Goal: Transaction & Acquisition: Purchase product/service

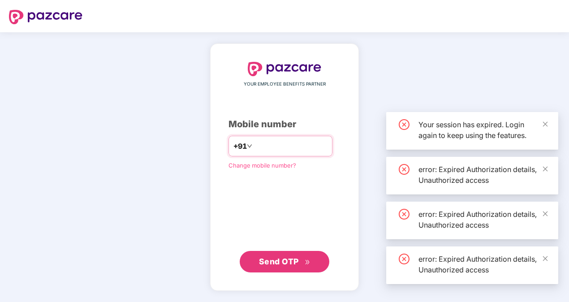
click at [290, 151] on input "number" at bounding box center [291, 146] width 74 height 14
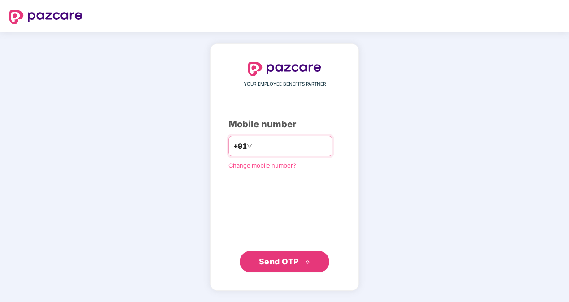
click at [254, 147] on input "**********" at bounding box center [291, 146] width 74 height 14
type input "**********"
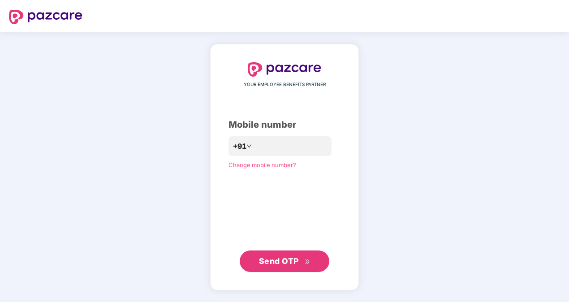
click at [285, 259] on span "Send OTP" at bounding box center [279, 260] width 40 height 9
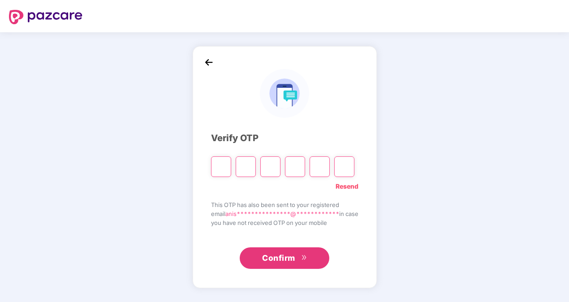
type input "*"
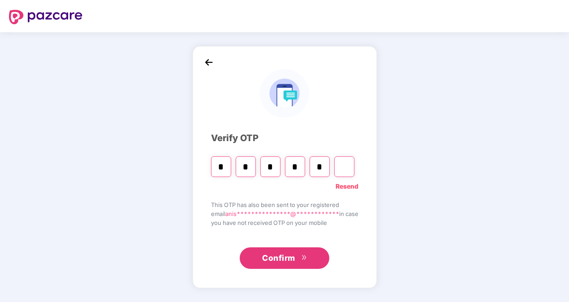
type input "*"
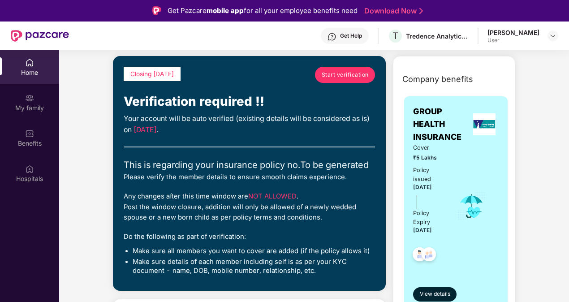
scroll to position [33, 0]
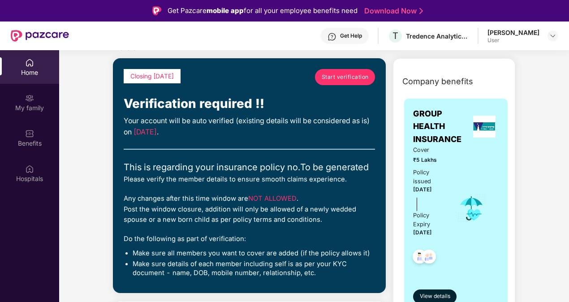
click at [352, 81] on span "Start verification" at bounding box center [345, 77] width 47 height 9
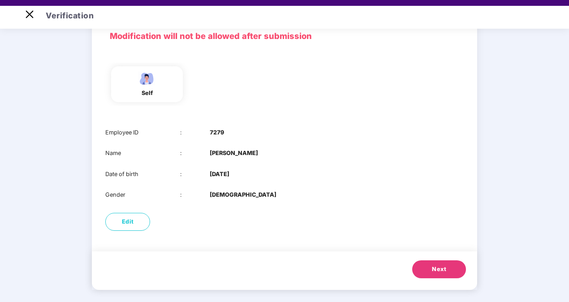
scroll to position [0, 0]
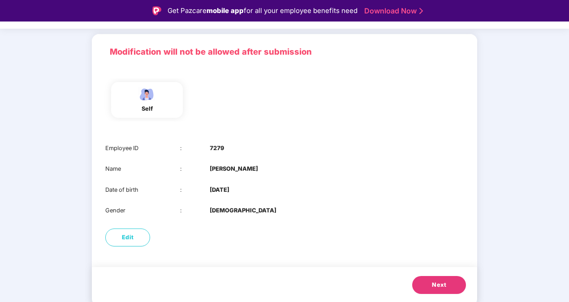
click at [446, 283] on span "Next" at bounding box center [439, 285] width 14 height 9
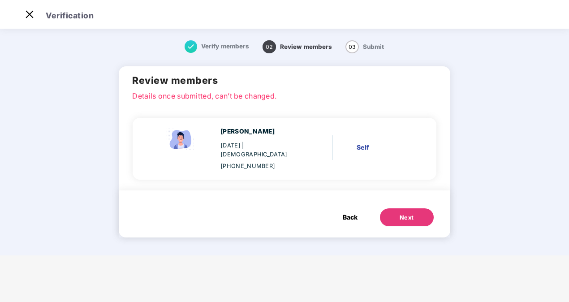
click at [408, 213] on div "Next" at bounding box center [407, 217] width 14 height 9
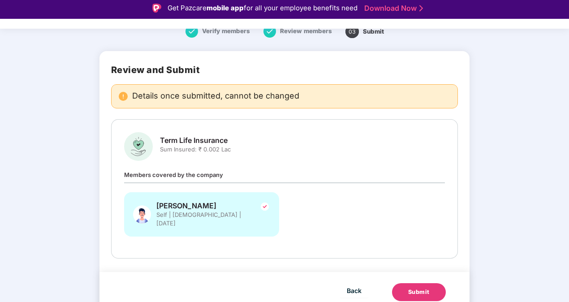
scroll to position [2, 0]
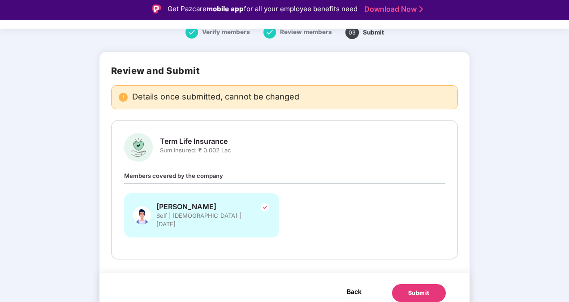
click at [357, 286] on span "Back" at bounding box center [354, 291] width 15 height 11
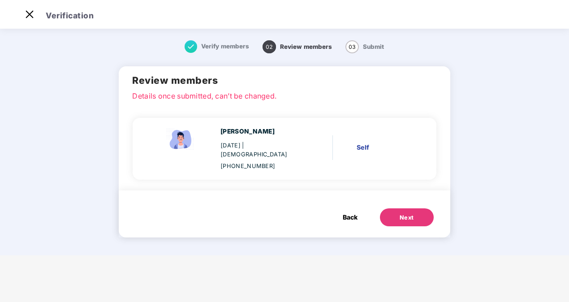
click at [357, 281] on main "Verification Verify members 02 Review members 03 Submit Review members Details …" at bounding box center [284, 151] width 569 height 302
click at [349, 212] on span "Back" at bounding box center [350, 217] width 15 height 10
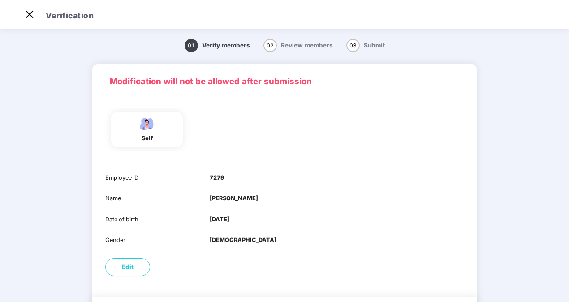
scroll to position [51, 0]
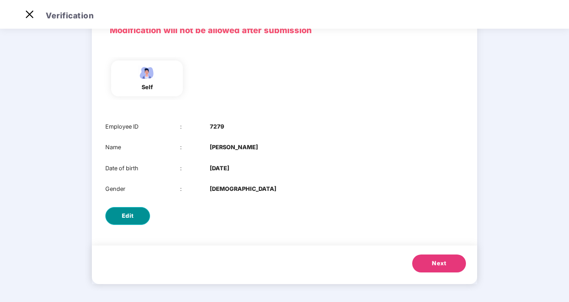
click at [137, 218] on button "Edit" at bounding box center [127, 216] width 45 height 18
select select "****"
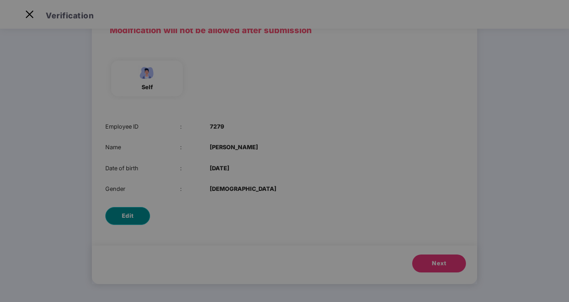
scroll to position [0, 0]
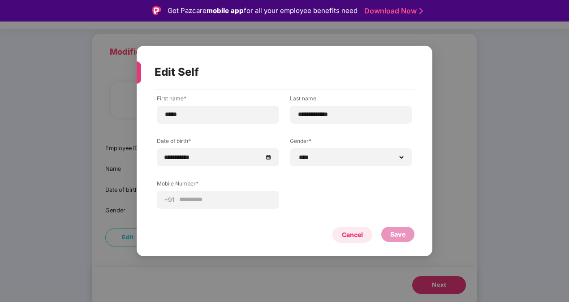
click at [359, 239] on div "Cancel" at bounding box center [352, 235] width 21 height 10
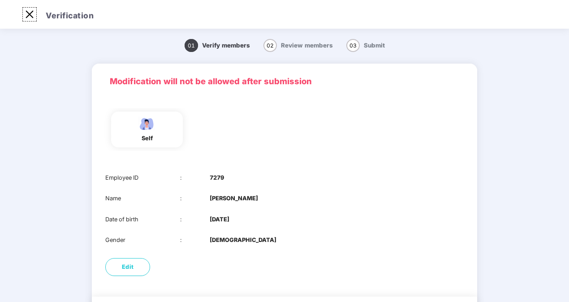
click at [28, 17] on img at bounding box center [29, 14] width 14 height 14
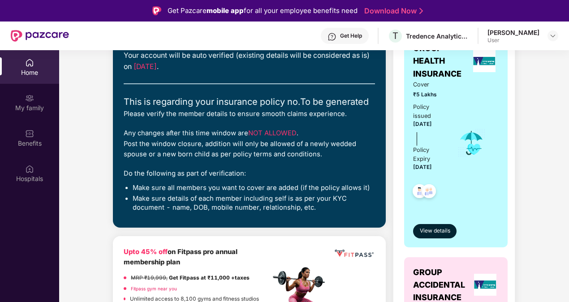
scroll to position [117, 0]
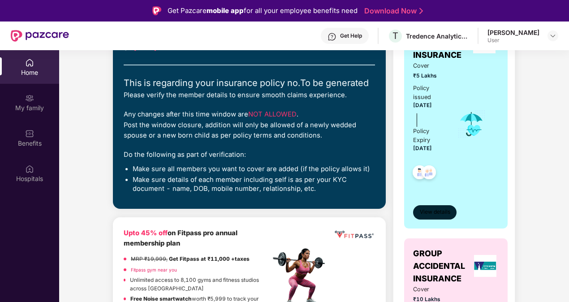
click at [438, 214] on span "View details" at bounding box center [435, 212] width 30 height 9
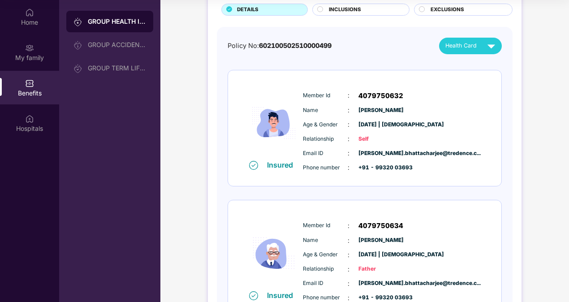
scroll to position [0, 0]
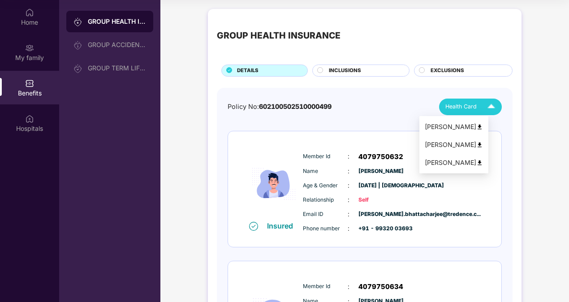
click at [488, 103] on img at bounding box center [492, 107] width 16 height 16
click at [483, 144] on img at bounding box center [480, 145] width 7 height 7
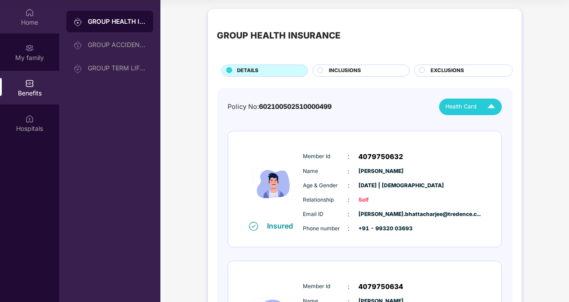
click at [33, 18] on div "Home" at bounding box center [29, 22] width 59 height 9
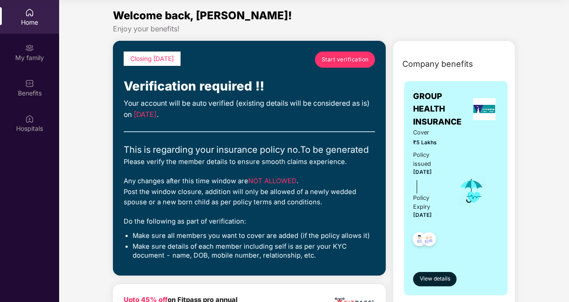
click at [347, 59] on span "Start verification" at bounding box center [345, 59] width 47 height 9
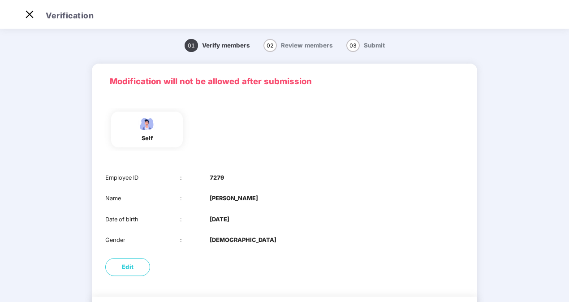
scroll to position [51, 0]
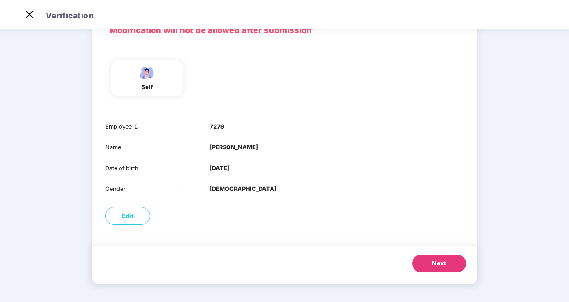
click at [422, 259] on button "Next" at bounding box center [439, 264] width 54 height 18
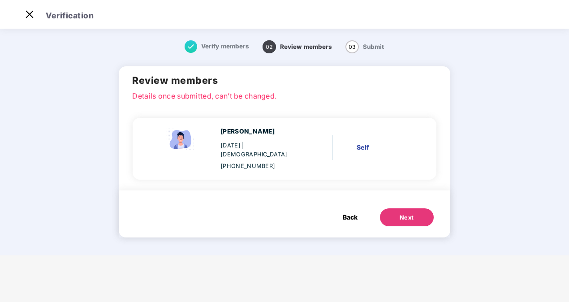
scroll to position [0, 0]
click at [359, 143] on div "Self" at bounding box center [383, 148] width 53 height 10
click at [219, 98] on p "Details once submitted, can’t be changed." at bounding box center [284, 95] width 304 height 8
click at [420, 208] on button "Next" at bounding box center [407, 217] width 54 height 18
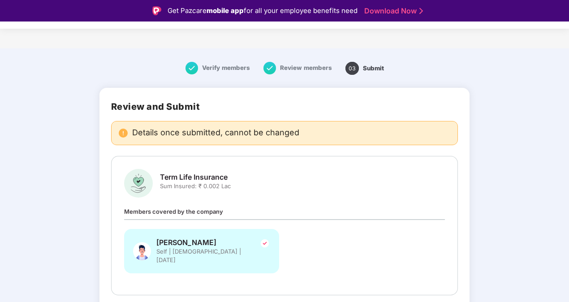
scroll to position [34, 0]
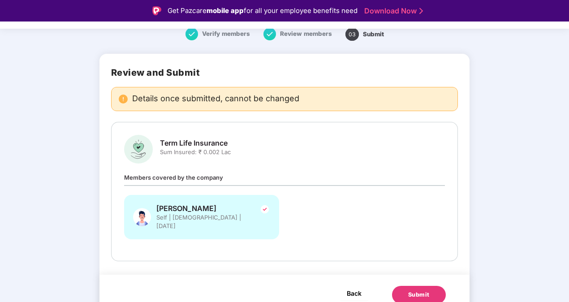
click at [351, 288] on span "Back" at bounding box center [354, 293] width 15 height 11
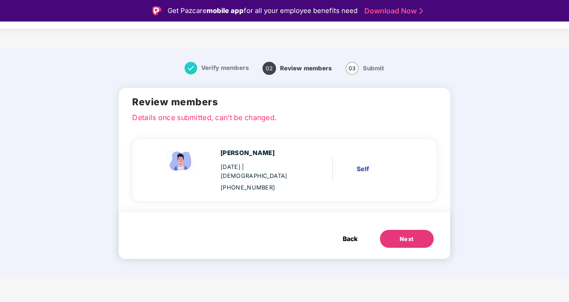
scroll to position [0, 0]
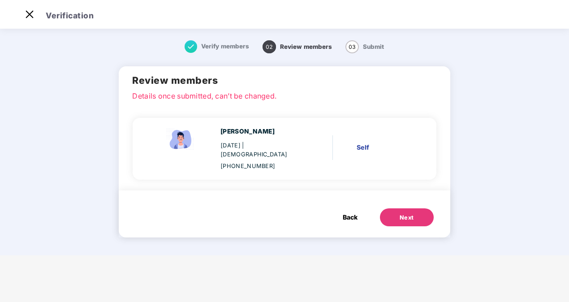
click at [350, 212] on span "Back" at bounding box center [350, 217] width 15 height 10
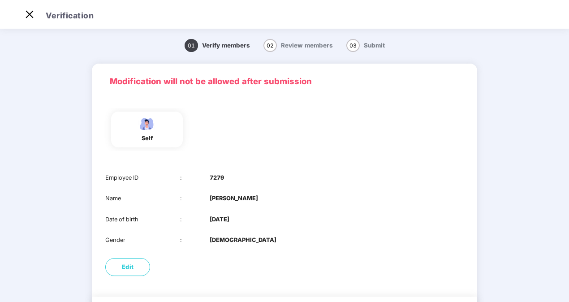
scroll to position [51, 0]
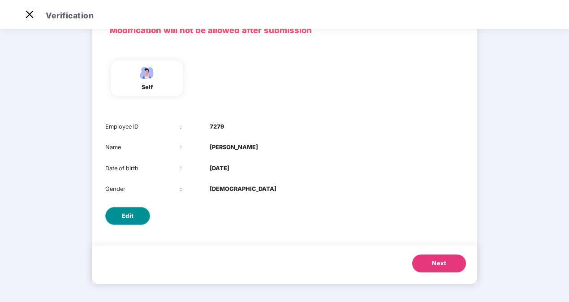
click at [127, 219] on span "Edit" at bounding box center [128, 216] width 12 height 9
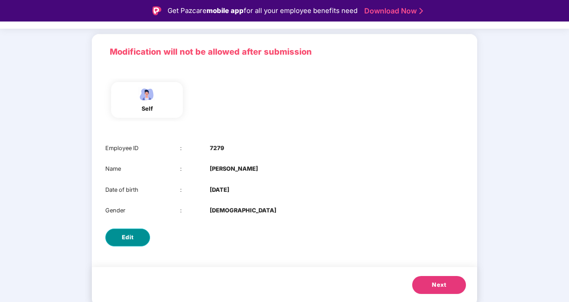
select select "****"
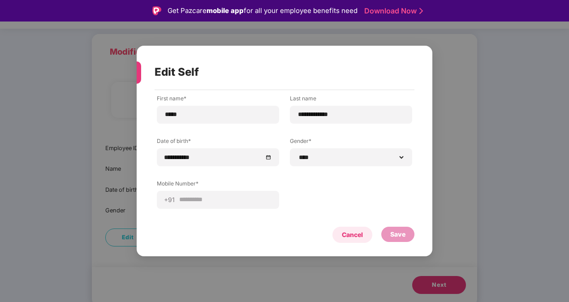
click at [360, 238] on div "Cancel" at bounding box center [352, 235] width 21 height 10
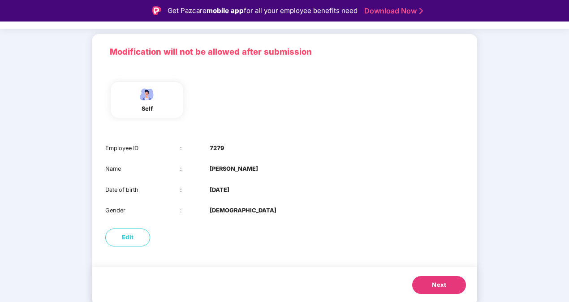
click at [445, 293] on button "Next" at bounding box center [439, 285] width 54 height 18
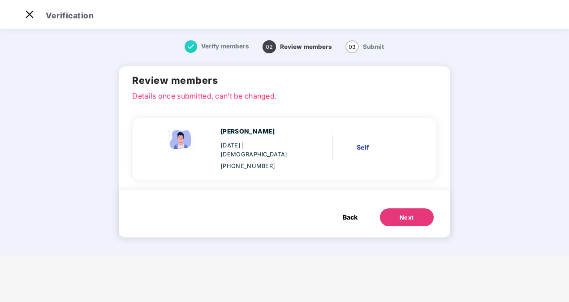
click at [396, 212] on button "Next" at bounding box center [407, 217] width 54 height 18
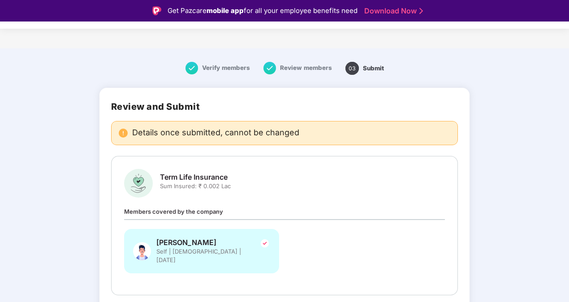
scroll to position [34, 0]
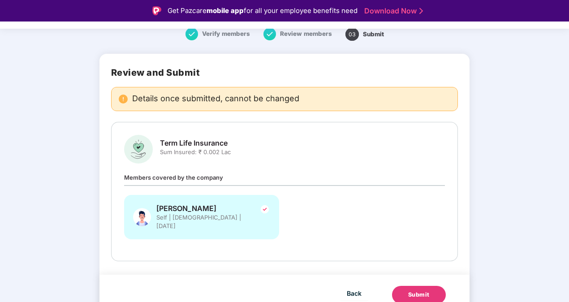
click at [426, 290] on div "Submit" at bounding box center [419, 294] width 22 height 9
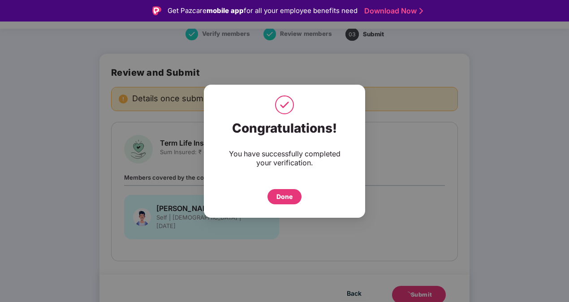
click at [289, 194] on div "Done" at bounding box center [285, 197] width 16 height 10
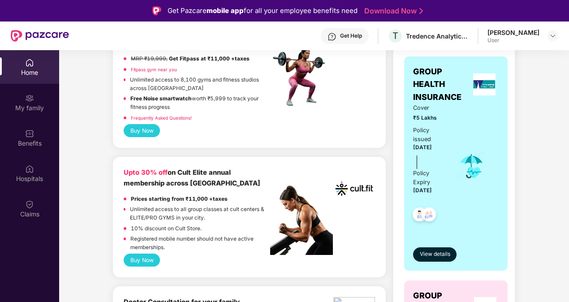
scroll to position [147, 0]
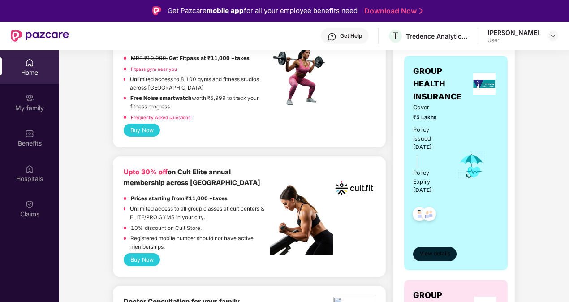
click at [437, 254] on span "View details" at bounding box center [435, 254] width 30 height 9
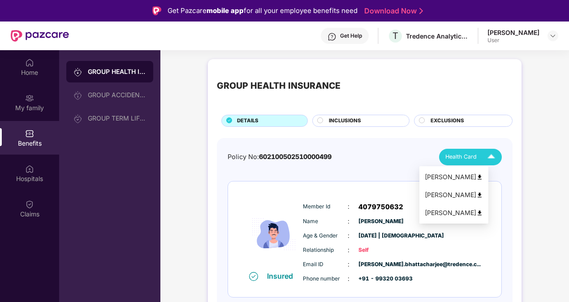
click at [498, 153] on img at bounding box center [492, 157] width 16 height 16
click at [483, 177] on img at bounding box center [480, 177] width 7 height 7
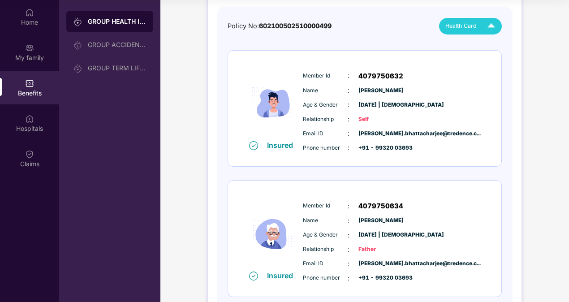
scroll to position [56, 0]
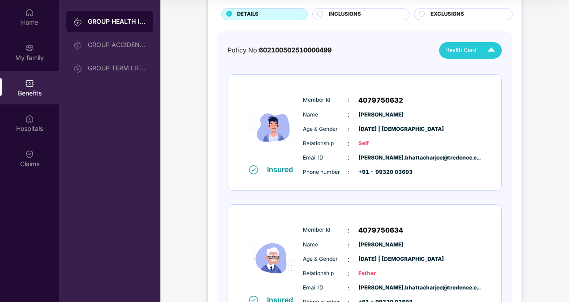
click at [30, 82] on img at bounding box center [29, 83] width 9 height 9
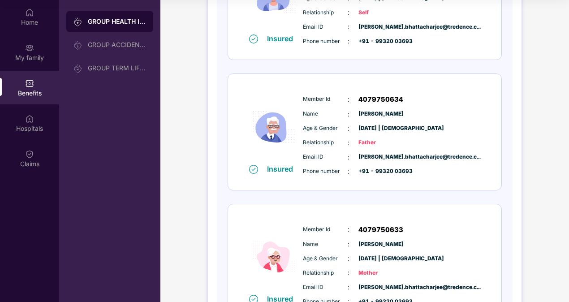
scroll to position [182, 0]
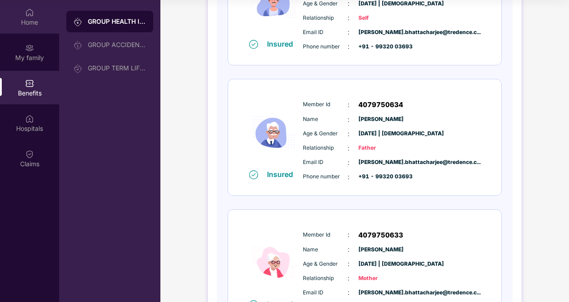
click at [35, 23] on div "Home" at bounding box center [29, 22] width 59 height 9
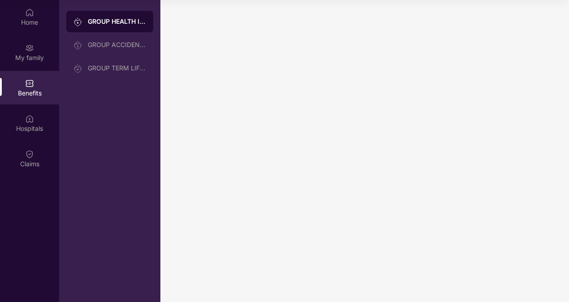
scroll to position [0, 0]
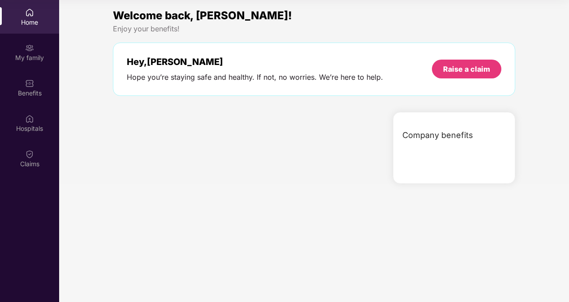
click at [475, 143] on div "Company benefits" at bounding box center [456, 135] width 118 height 23
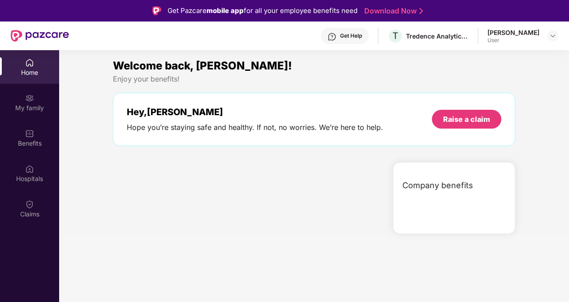
click at [438, 177] on div "Company benefits" at bounding box center [456, 185] width 118 height 23
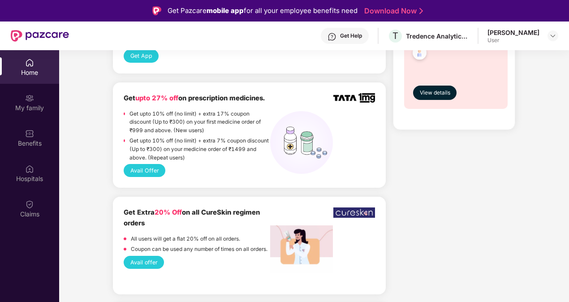
scroll to position [781, 0]
click at [150, 168] on button "Avail Offer" at bounding box center [145, 171] width 42 height 13
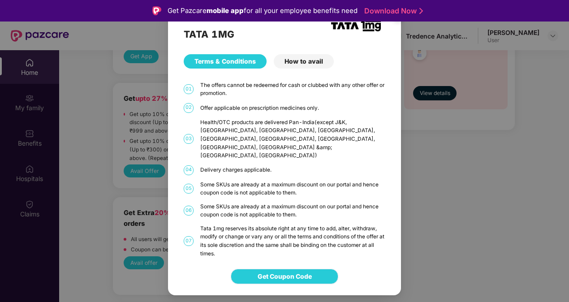
click at [288, 272] on span "Get Coupon Code" at bounding box center [285, 277] width 54 height 10
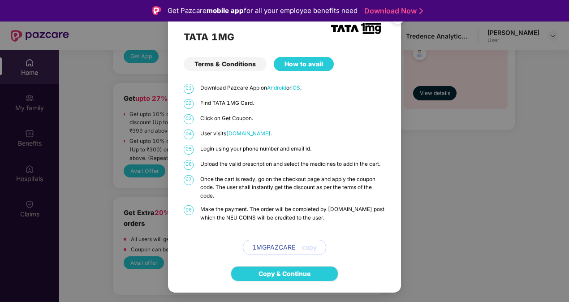
click at [309, 248] on span "copy" at bounding box center [309, 248] width 15 height 10
click at [300, 274] on link "Copy & Continue" at bounding box center [285, 274] width 52 height 10
click at [399, 21] on div "Get Pazcare mobile app for all your employee benefits need Download Now" at bounding box center [284, 11] width 569 height 22
click at [399, 24] on img "Close" at bounding box center [398, 17] width 25 height 25
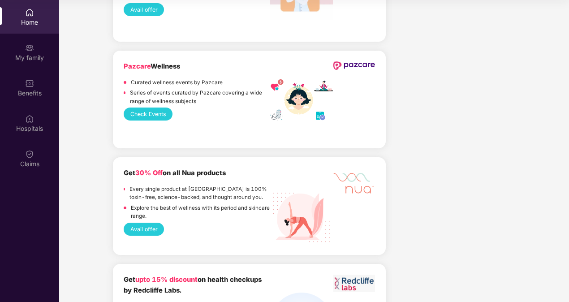
scroll to position [983, 0]
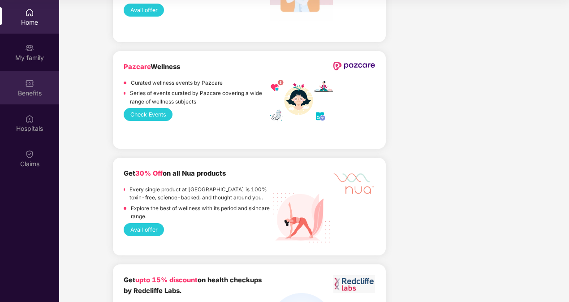
click at [30, 90] on div "Benefits" at bounding box center [29, 93] width 59 height 9
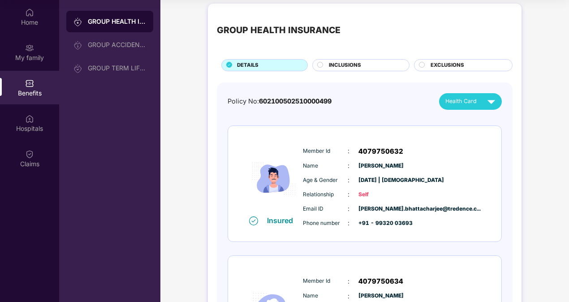
scroll to position [0, 0]
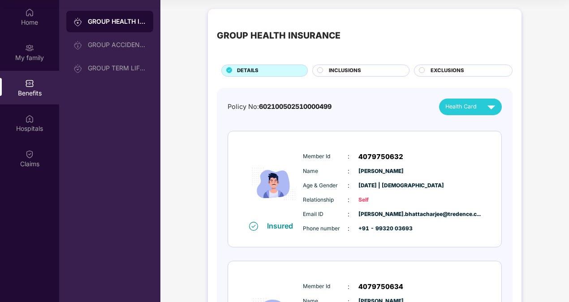
click at [325, 176] on div "Name : [PERSON_NAME]" at bounding box center [392, 171] width 178 height 10
click at [361, 71] on div "INCLUSIONS" at bounding box center [365, 71] width 80 height 9
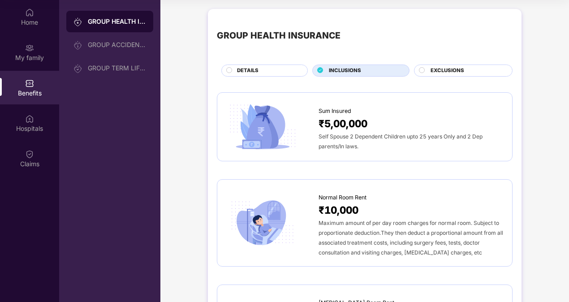
click at [446, 72] on span "EXCLUSIONS" at bounding box center [448, 71] width 34 height 8
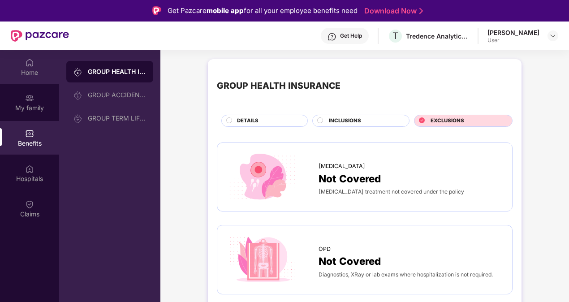
click at [32, 68] on div "Home" at bounding box center [29, 72] width 59 height 9
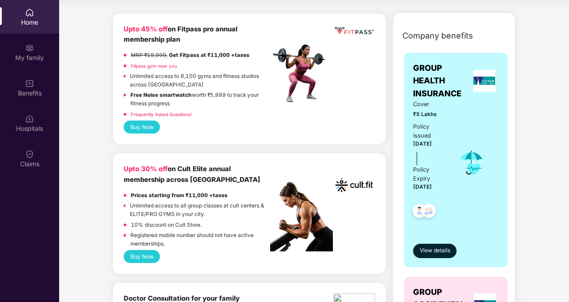
scroll to position [99, 0]
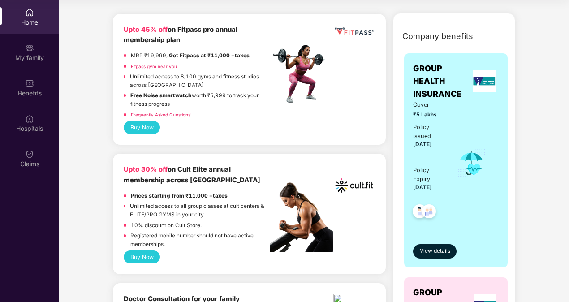
click at [141, 130] on button "Buy Now" at bounding box center [142, 127] width 36 height 13
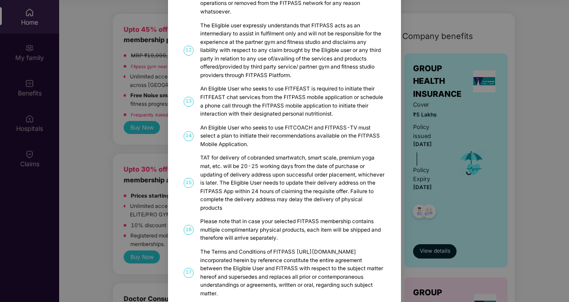
scroll to position [447, 0]
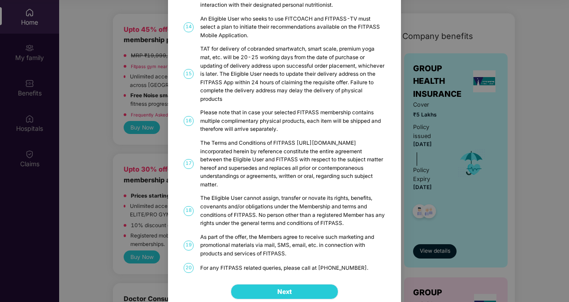
click at [283, 287] on span "Next" at bounding box center [284, 292] width 14 height 10
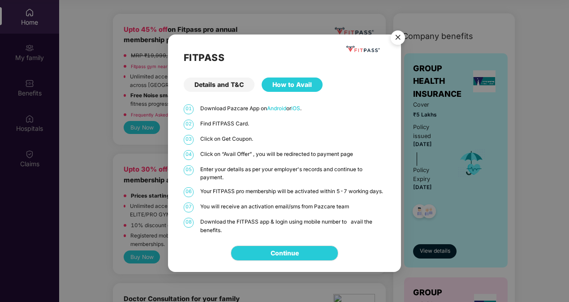
scroll to position [0, 0]
click at [292, 251] on link "Continue" at bounding box center [285, 253] width 28 height 10
click at [394, 41] on img "Close" at bounding box center [398, 38] width 25 height 25
